Goal: Navigation & Orientation: Understand site structure

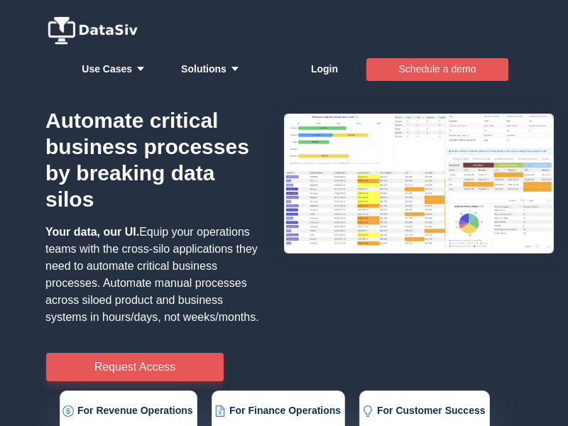
scroll to position [476, 0]
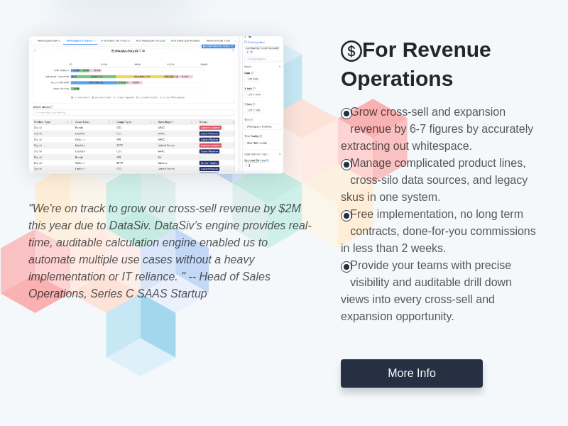
scroll to position [937, 0]
